Goal: Information Seeking & Learning: Understand process/instructions

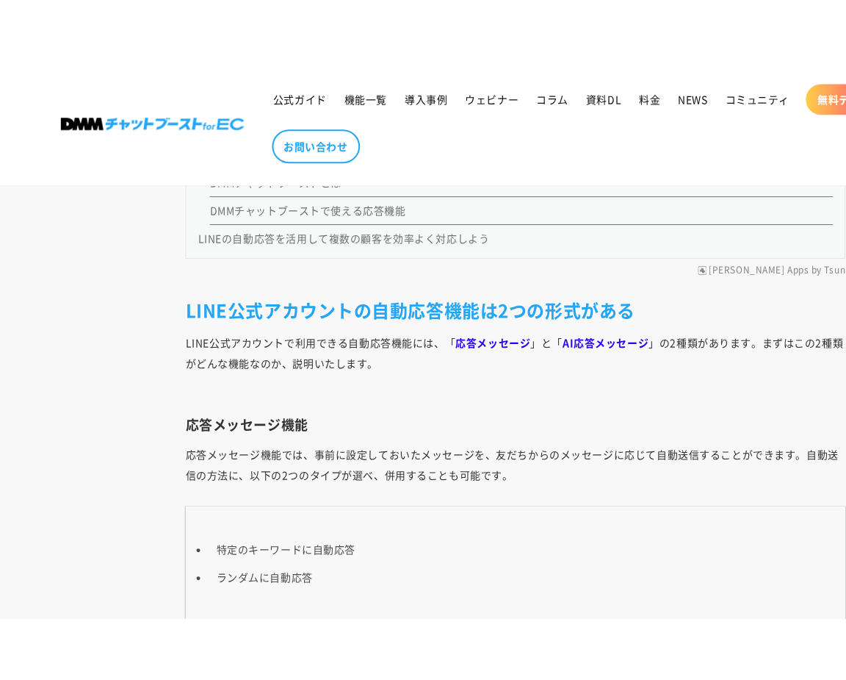
scroll to position [1524, 0]
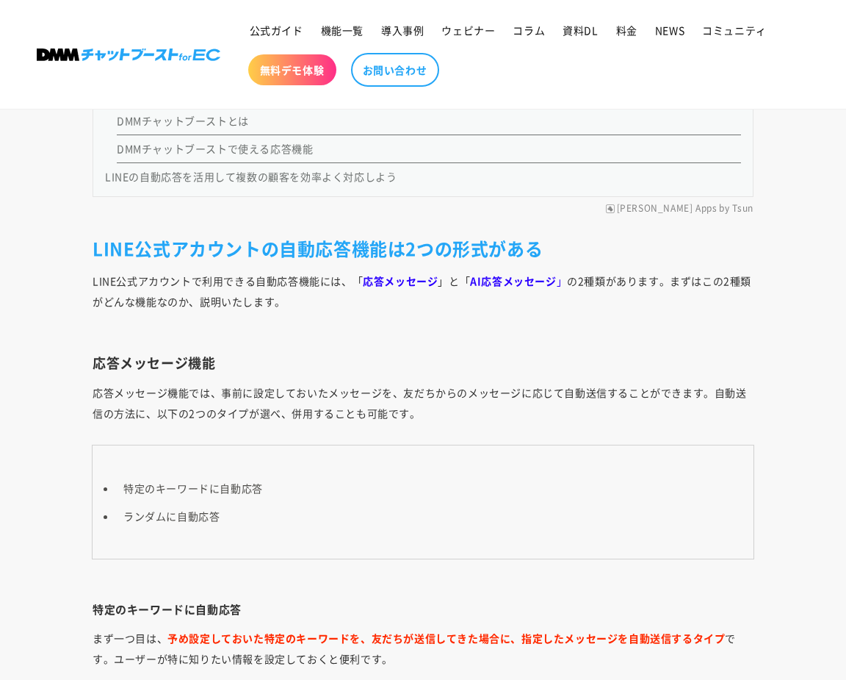
drag, startPoint x: 793, startPoint y: 110, endPoint x: 783, endPoint y: 91, distance: 21.7
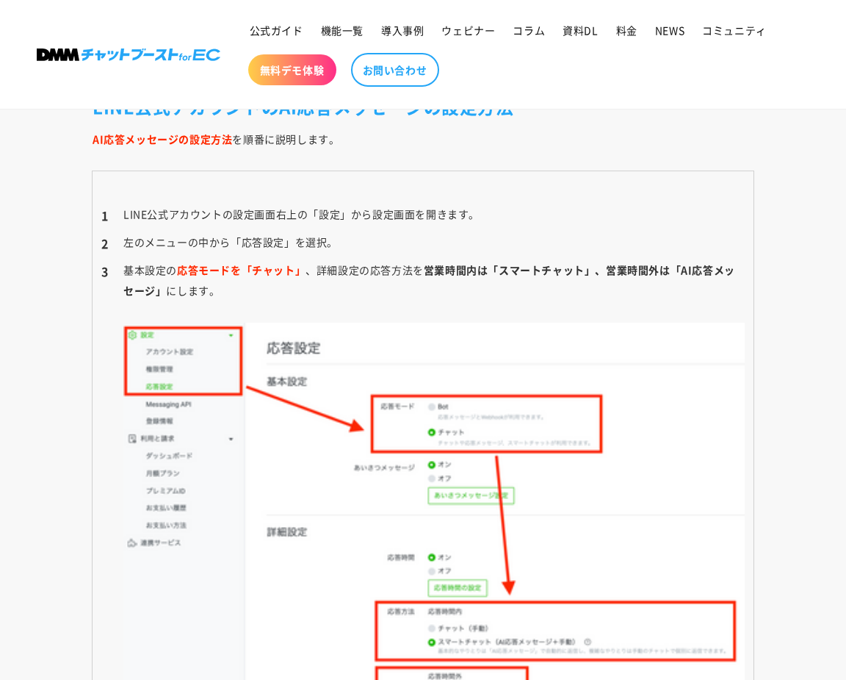
scroll to position [4389, 0]
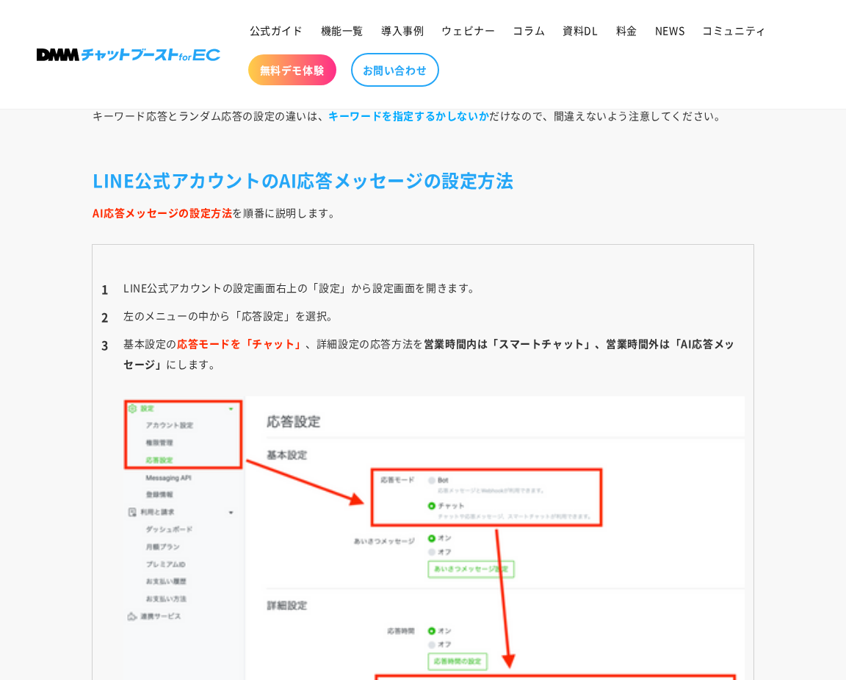
click at [735, 417] on img at bounding box center [433, 596] width 621 height 401
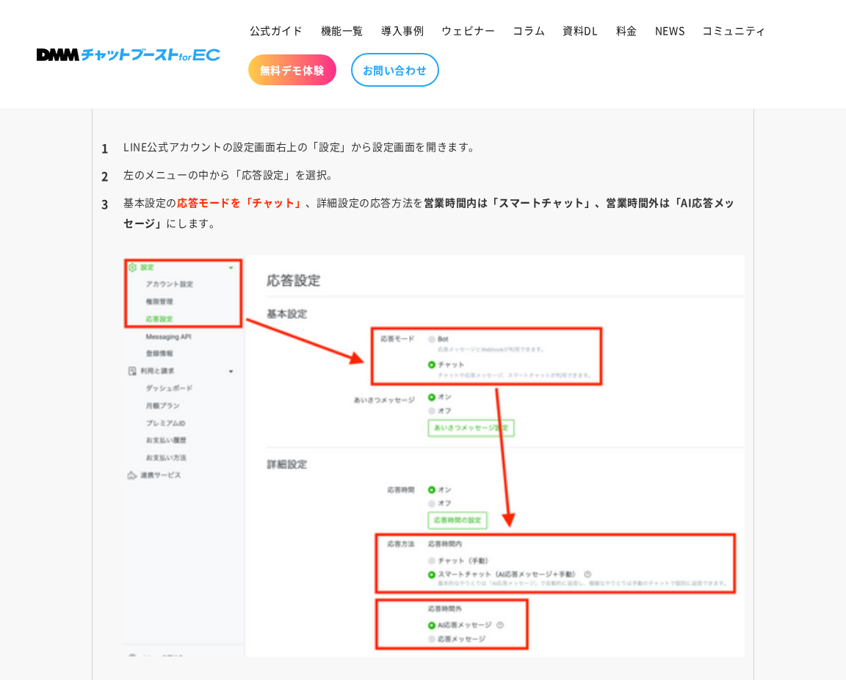
scroll to position [4536, 0]
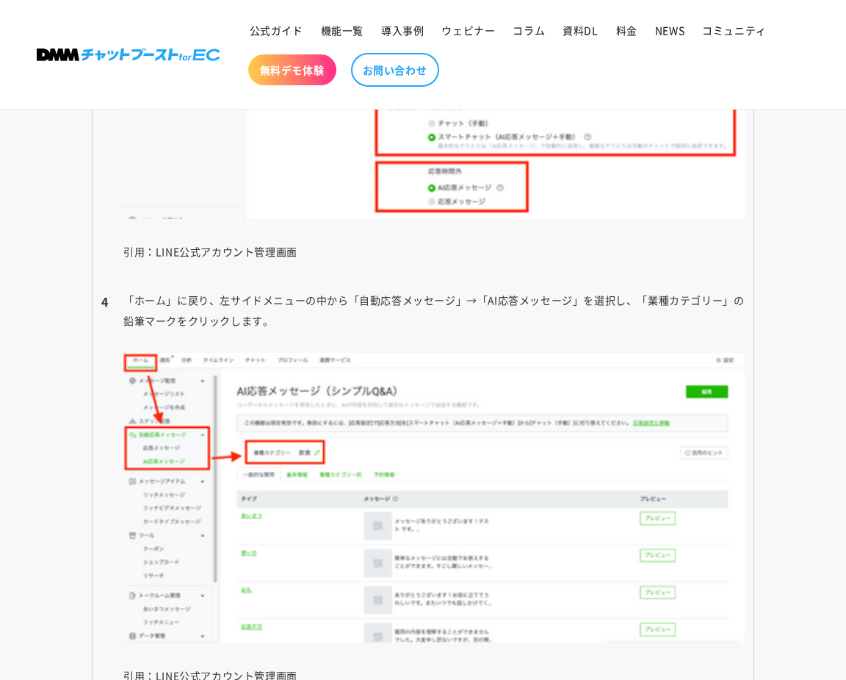
scroll to position [4977, 0]
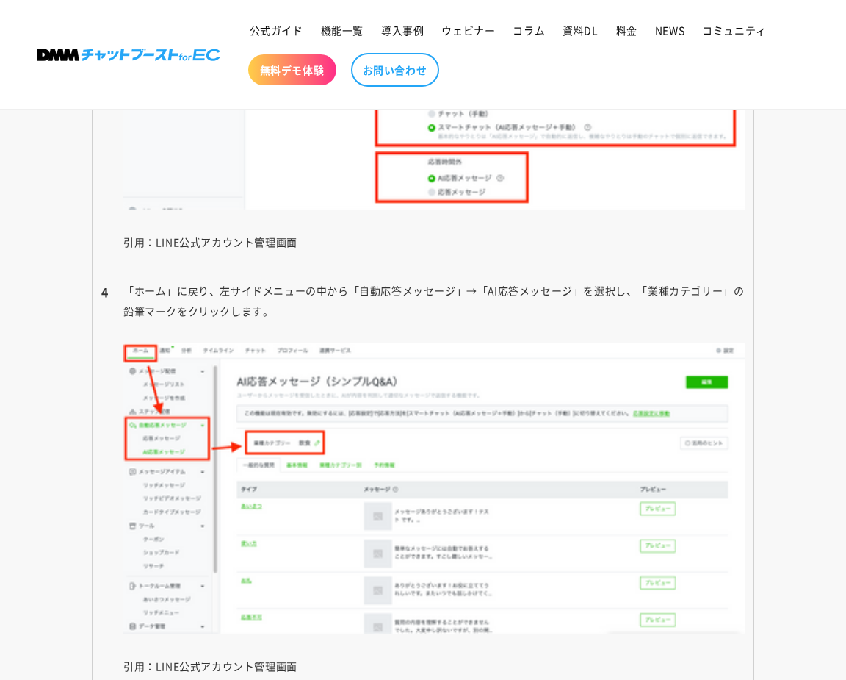
click at [776, 293] on div "LINE(ライン)での問い合わせに対して、キーワードをあらかじめ設定することによって自動で応答できれば顧客対応の幅が広がります。 LINE公式アカウントには、…" at bounding box center [423, 499] width 735 height 9281
click at [758, 279] on div "LINE(ライン)での問い合わせに対して、キーワードをあらかじめ設定することによって自動で応答できれば顧客対応の幅が広がります。 LINE公式アカウントには、…" at bounding box center [423, 499] width 735 height 9281
click at [705, 295] on li "「ホーム」に戻り、左サイドメニューの中から「自動応答メッセージ」→「AI応答メッセージ」を選択し、「業種カテゴリー」の鉛筆マークをクリックします。 引用：LI…" at bounding box center [423, 488] width 644 height 417
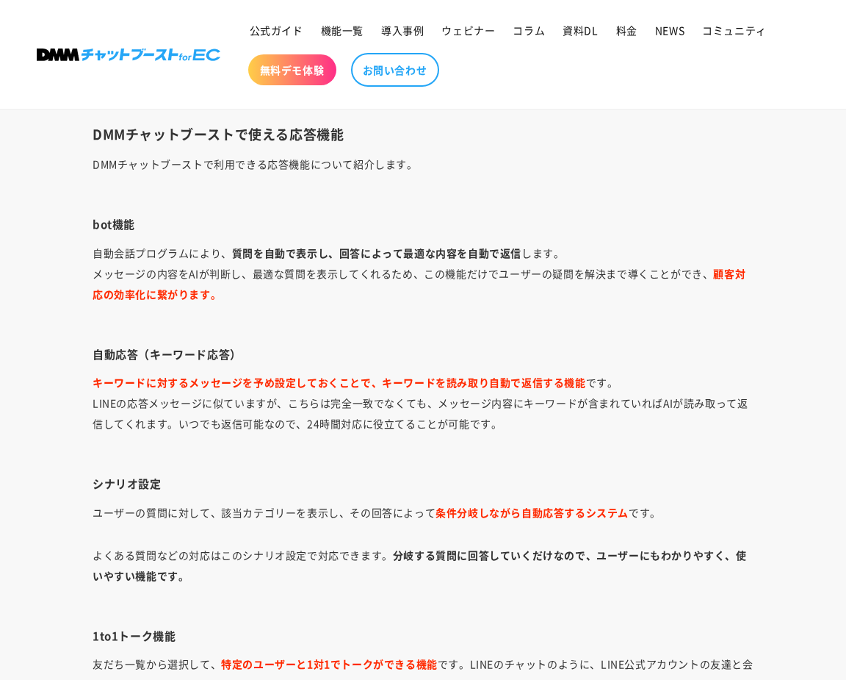
scroll to position [9018, 0]
